Goal: Information Seeking & Learning: Check status

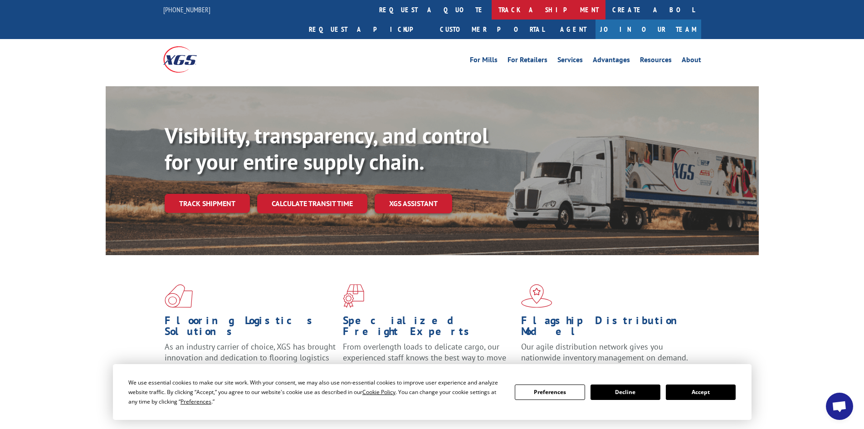
click at [492, 10] on link "track a shipment" at bounding box center [549, 9] width 114 height 19
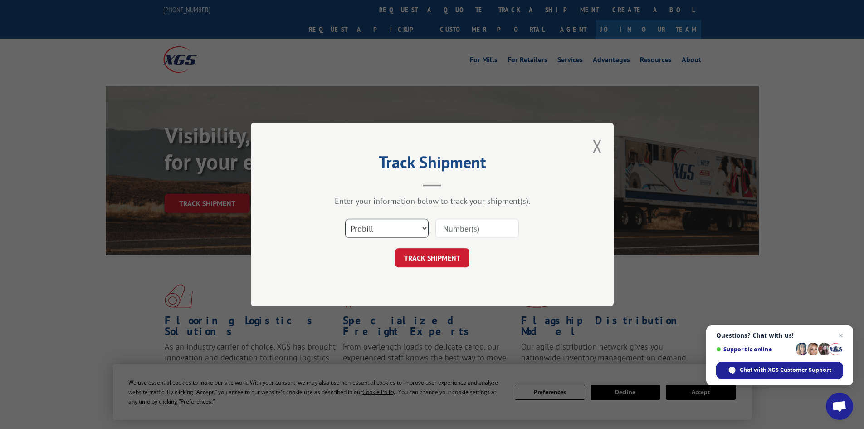
click at [424, 229] on select "Select category... Probill BOL PO" at bounding box center [386, 228] width 83 height 19
click at [345, 219] on select "Select category... Probill BOL PO" at bounding box center [386, 228] width 83 height 19
click at [456, 225] on input at bounding box center [476, 228] width 83 height 19
paste input "15339896"
type input "15339896"
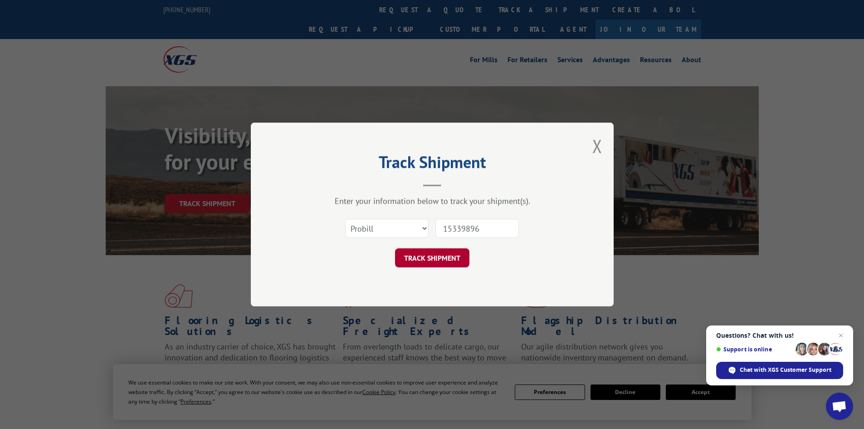
click at [447, 257] on button "TRACK SHIPMENT" at bounding box center [432, 257] width 74 height 19
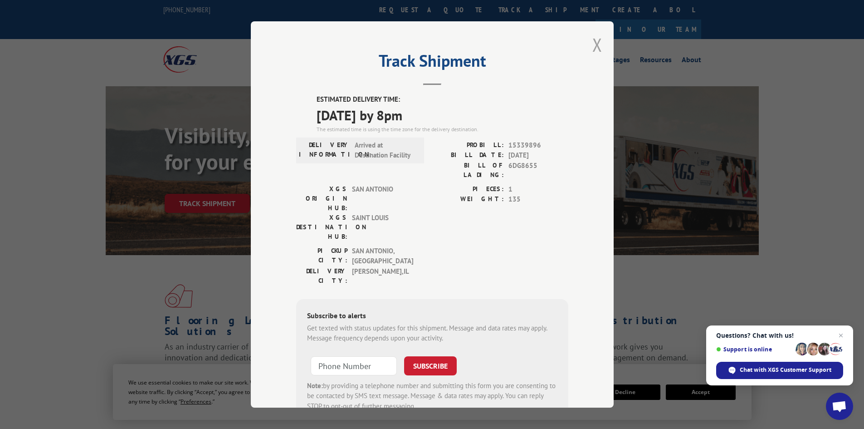
click at [595, 47] on button "Close modal" at bounding box center [597, 45] width 10 height 24
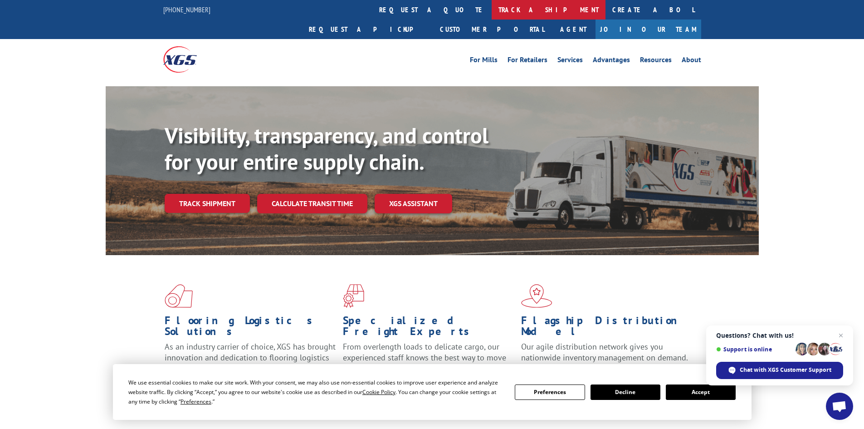
click at [492, 6] on link "track a shipment" at bounding box center [549, 9] width 114 height 19
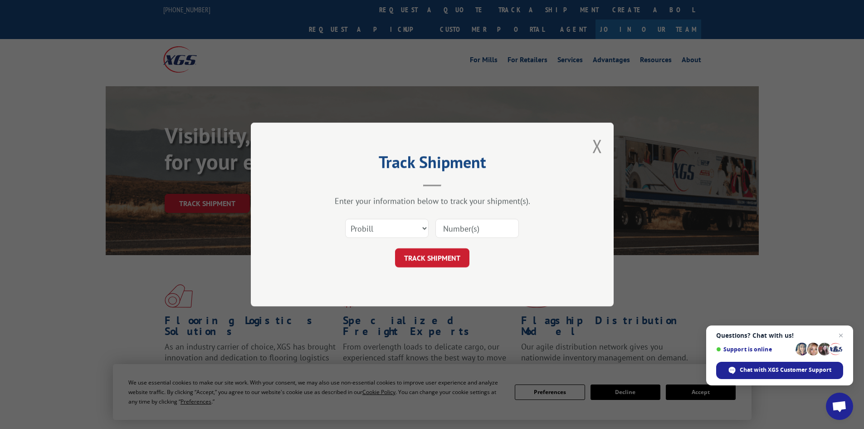
paste input "20543959"
click at [492, 228] on input "20543959" at bounding box center [476, 228] width 83 height 19
paste input "15339896."
type input "15339896"
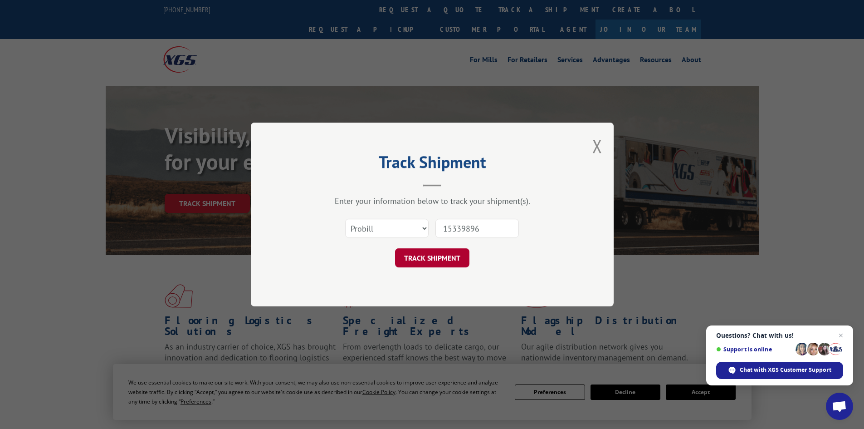
click at [458, 261] on button "TRACK SHIPMENT" at bounding box center [432, 257] width 74 height 19
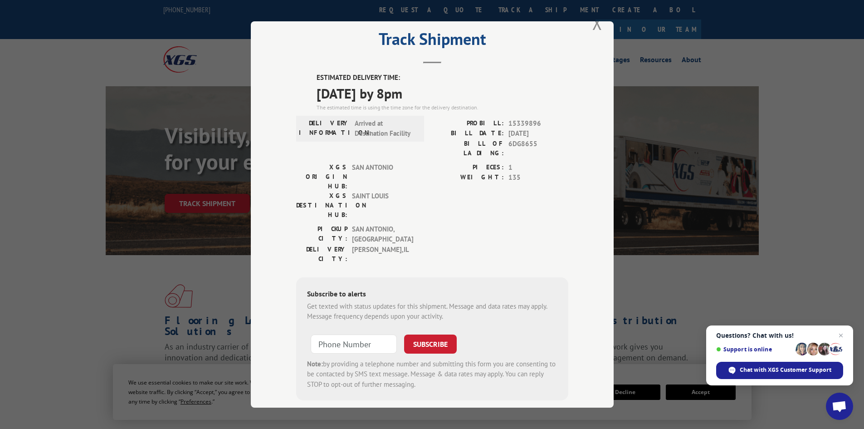
scroll to position [22, 0]
